Goal: Task Accomplishment & Management: Use online tool/utility

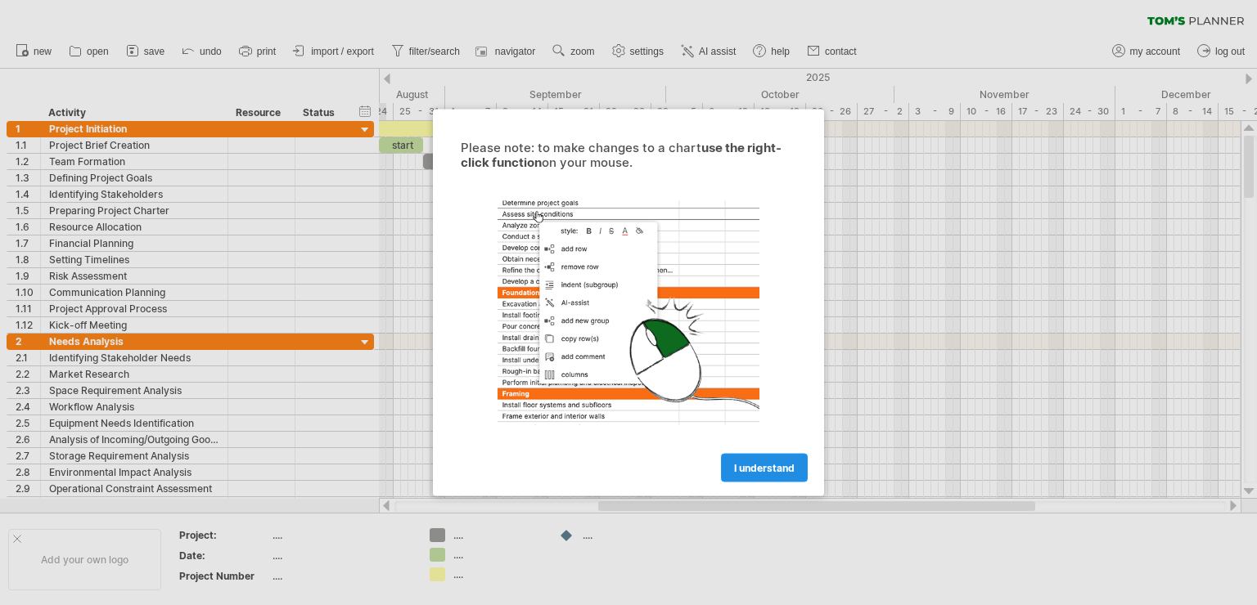
click at [779, 458] on link "I understand" at bounding box center [764, 468] width 87 height 29
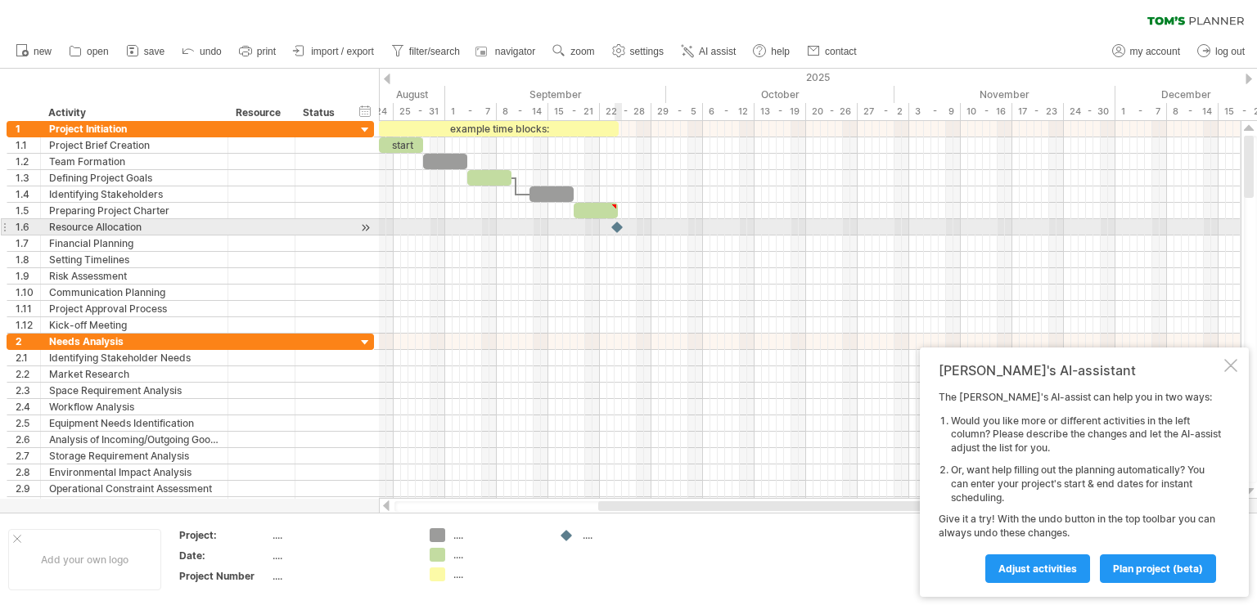
click at [614, 223] on div at bounding box center [618, 227] width 16 height 16
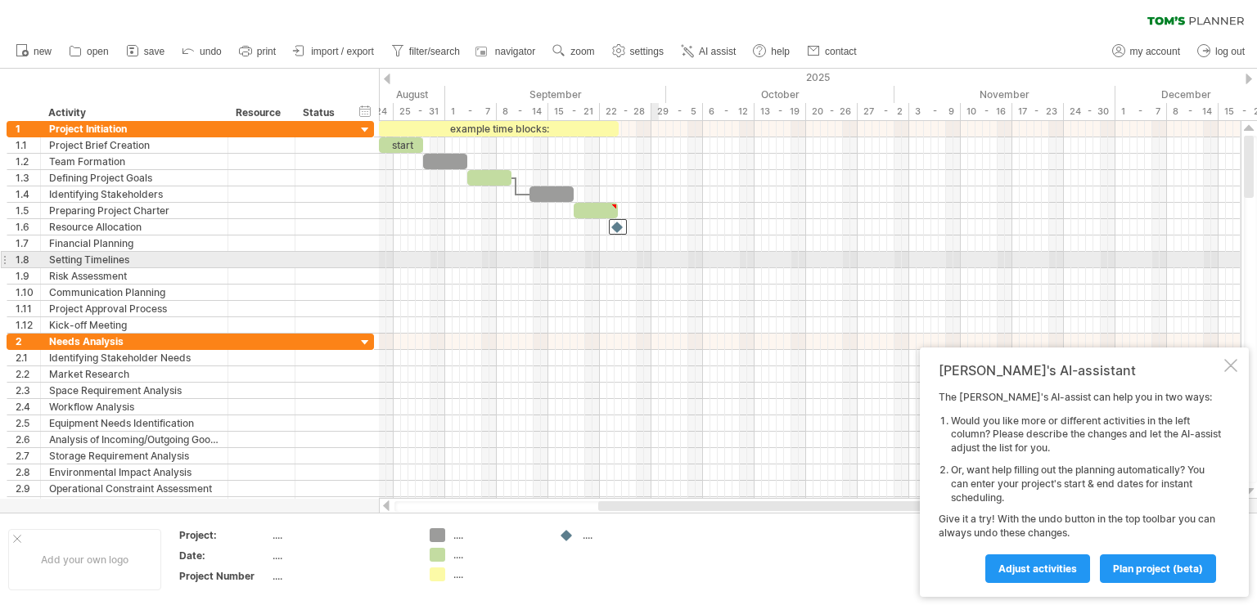
click at [651, 253] on div at bounding box center [810, 260] width 862 height 16
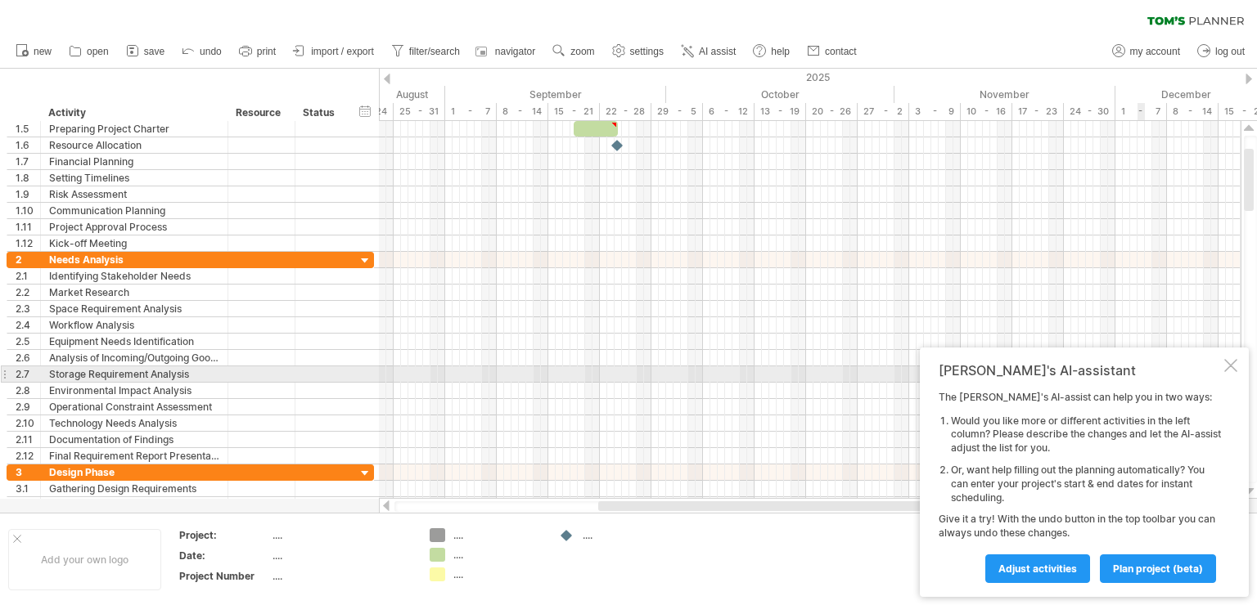
click at [1234, 370] on div at bounding box center [1230, 365] width 13 height 13
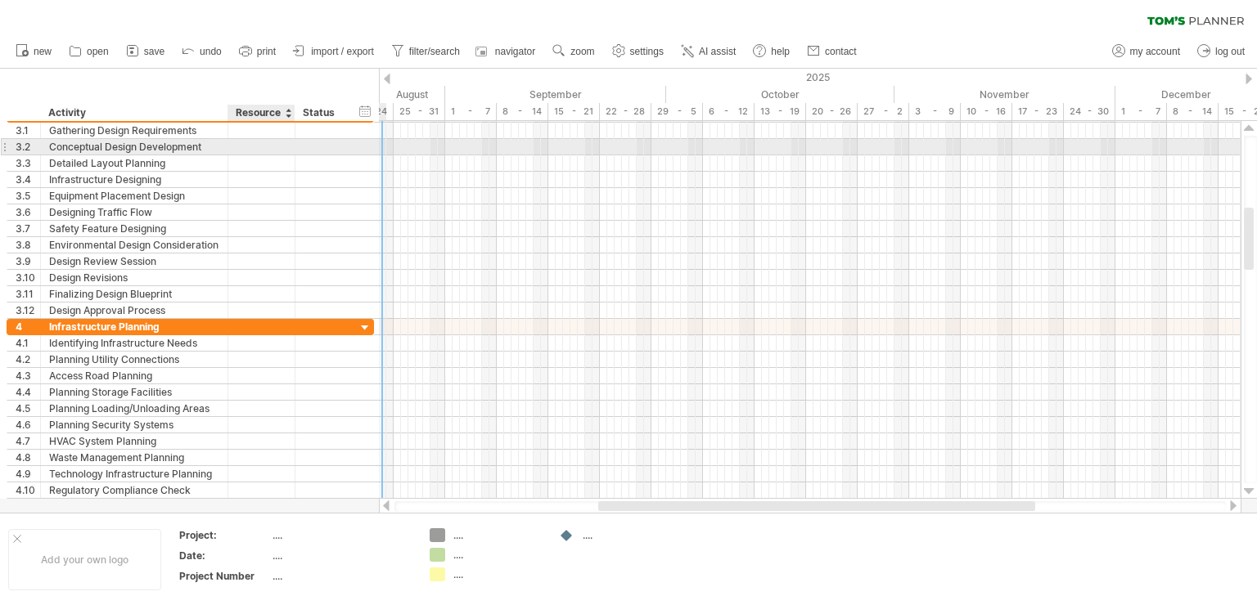
click at [255, 142] on div at bounding box center [261, 147] width 50 height 16
click at [255, 142] on input "text" at bounding box center [261, 147] width 50 height 16
type input "*"
